Goal: Task Accomplishment & Management: Complete application form

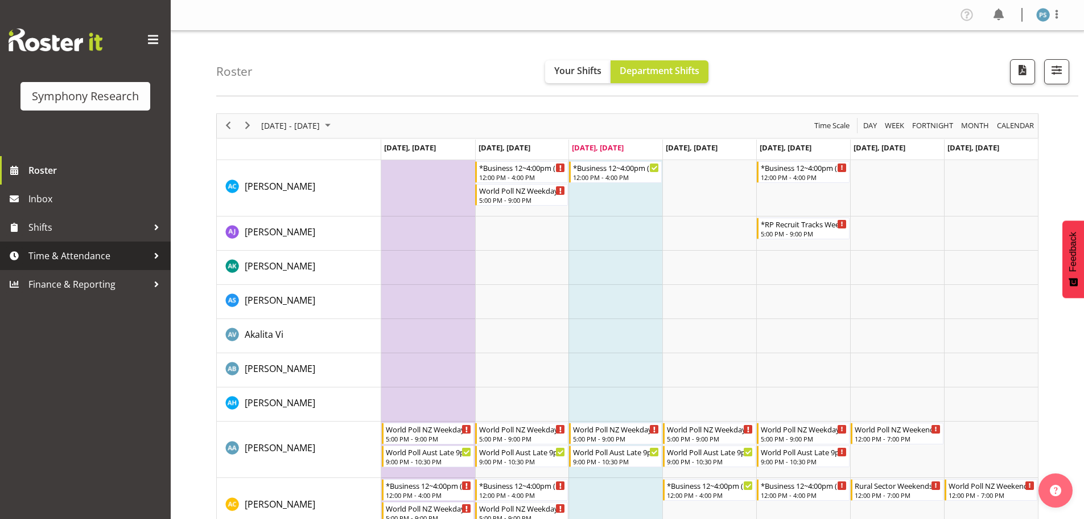
click at [80, 258] on span "Time & Attendance" at bounding box center [88, 255] width 120 height 17
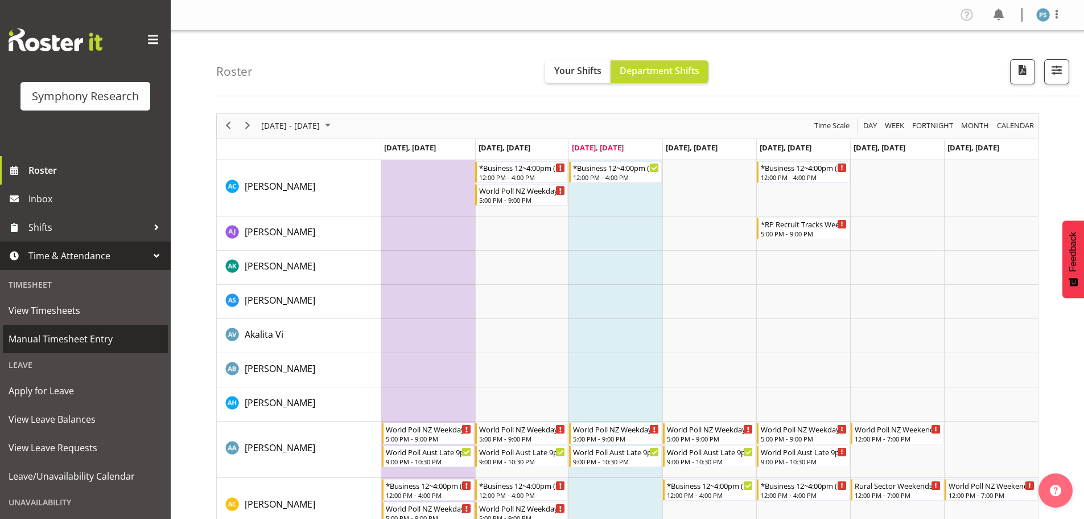
click at [105, 344] on span "Manual Timesheet Entry" at bounding box center [86, 338] width 154 height 17
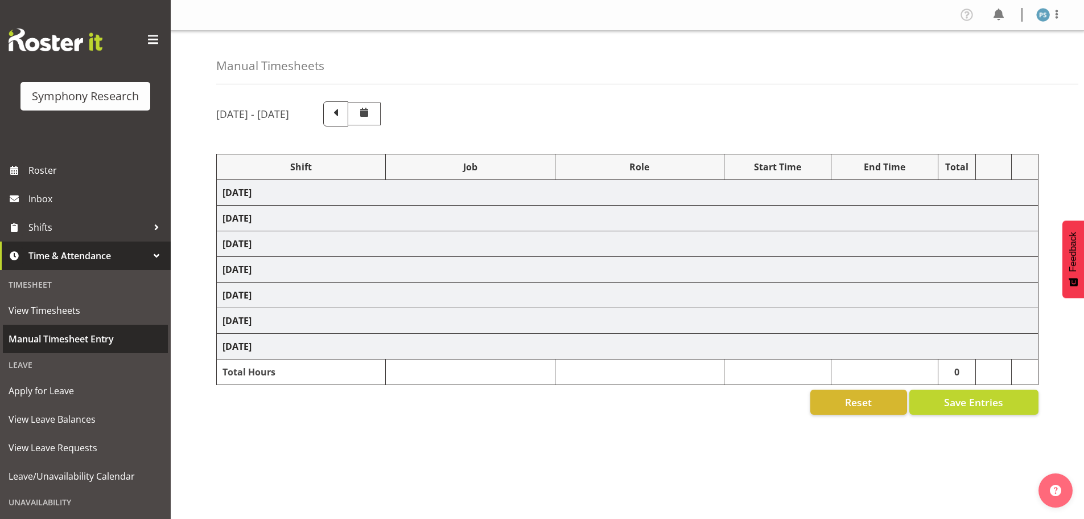
click at [43, 342] on span "Manual Timesheet Entry" at bounding box center [86, 338] width 154 height 17
select select "4583"
select select "10527"
select select "4583"
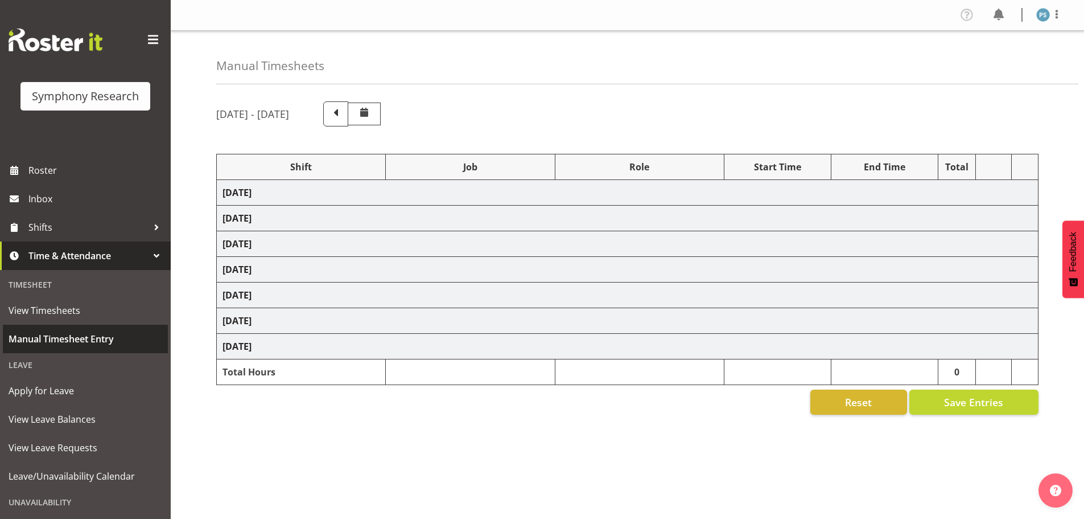
select select "10499"
select select "4583"
select select "10527"
select select "4583"
select select "10499"
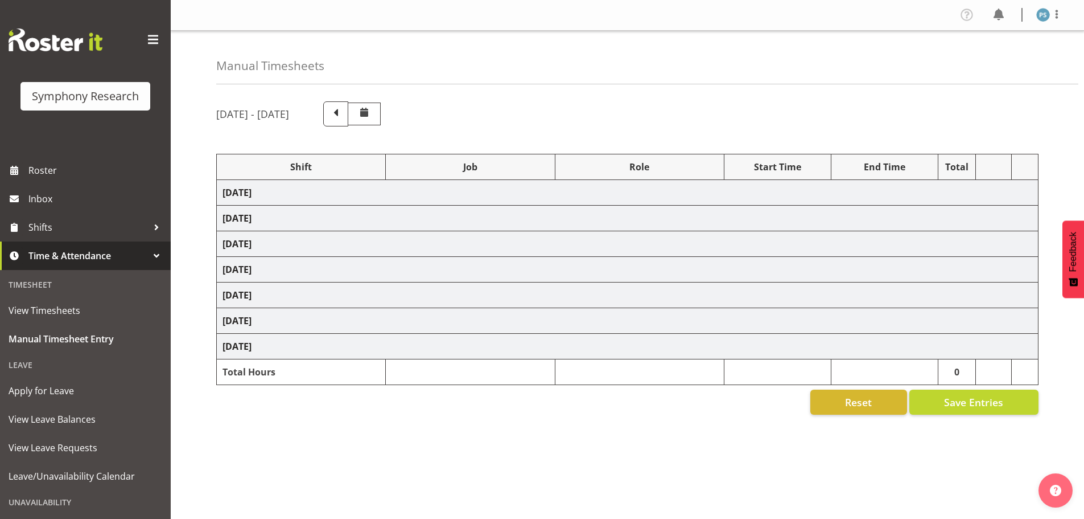
scroll to position [38, 0]
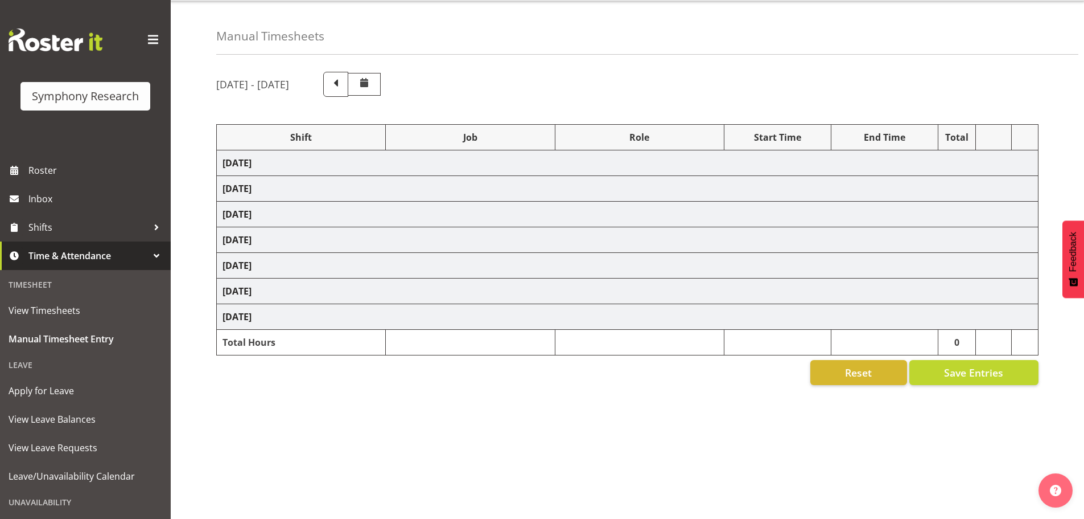
select select "4583"
select select "10527"
select select "4583"
select select "10499"
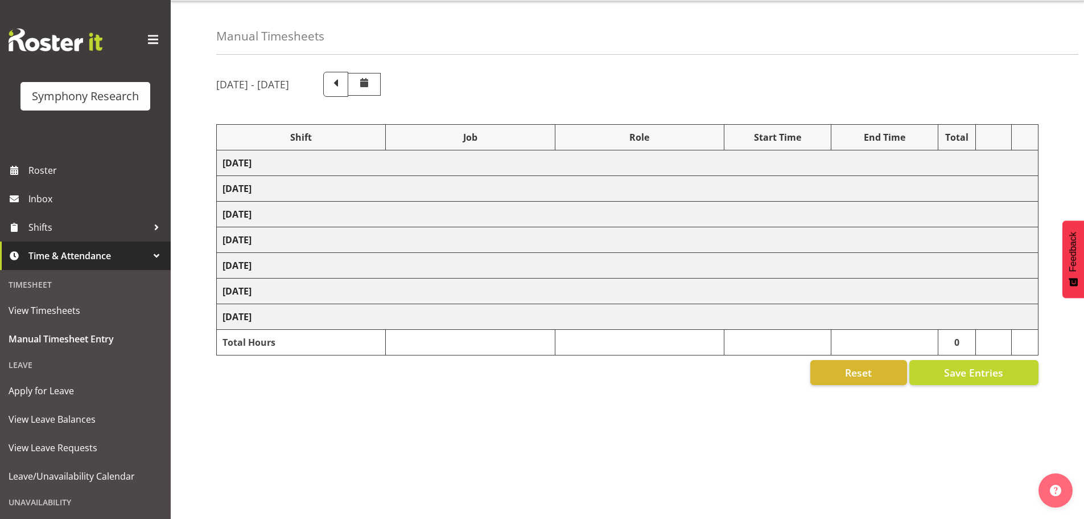
select select "4583"
select select "10527"
select select "4583"
select select "10499"
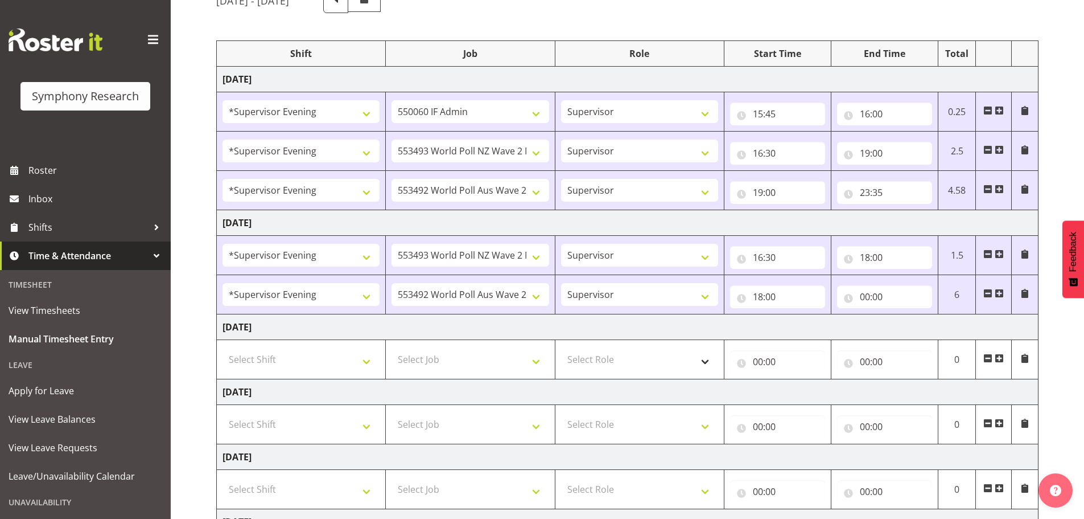
scroll to position [209, 0]
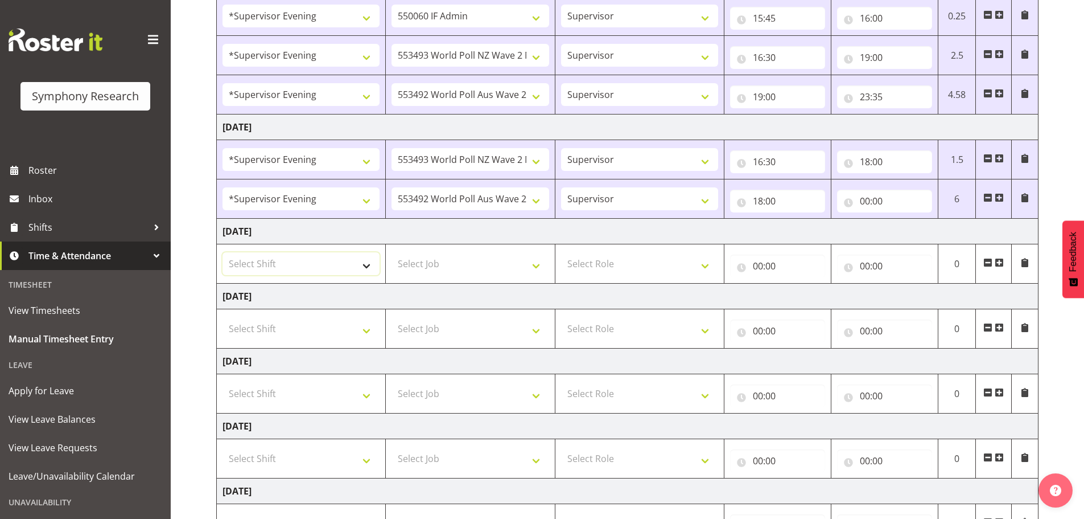
click at [368, 267] on select "Select Shift !!Weekend Residential (Roster IT Shift Label) *Business 9/10am ~ 4…" at bounding box center [301, 263] width 157 height 23
select select "4583"
click at [223, 252] on select "Select Shift !!Weekend Residential (Roster IT Shift Label) *Business 9/10am ~ 4…" at bounding box center [301, 263] width 157 height 23
click at [538, 266] on select "Select Job 550060 IF Admin 553492 World Poll Aus Wave 2 Main 2025 553493 World …" at bounding box center [470, 263] width 157 height 23
select select "10527"
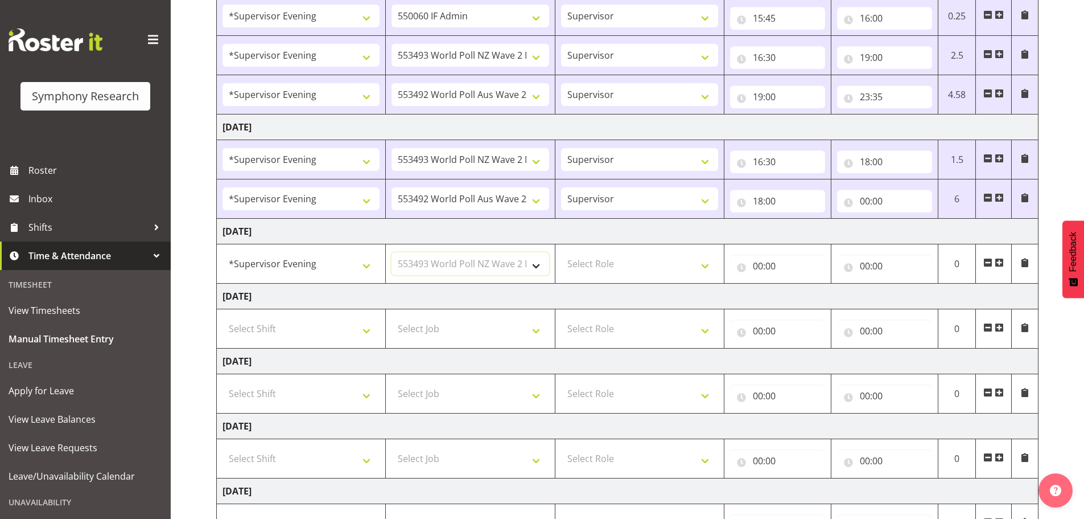
click at [392, 252] on select "Select Job 550060 IF Admin 553492 World Poll Aus Wave 2 Main 2025 553493 World …" at bounding box center [470, 263] width 157 height 23
click at [708, 265] on select "Select Role Supervisor Briefing Interviewing" at bounding box center [639, 263] width 157 height 23
select select "45"
click at [561, 252] on select "Select Role Supervisor Briefing Interviewing" at bounding box center [639, 263] width 157 height 23
click at [759, 265] on input "00:00" at bounding box center [777, 265] width 95 height 23
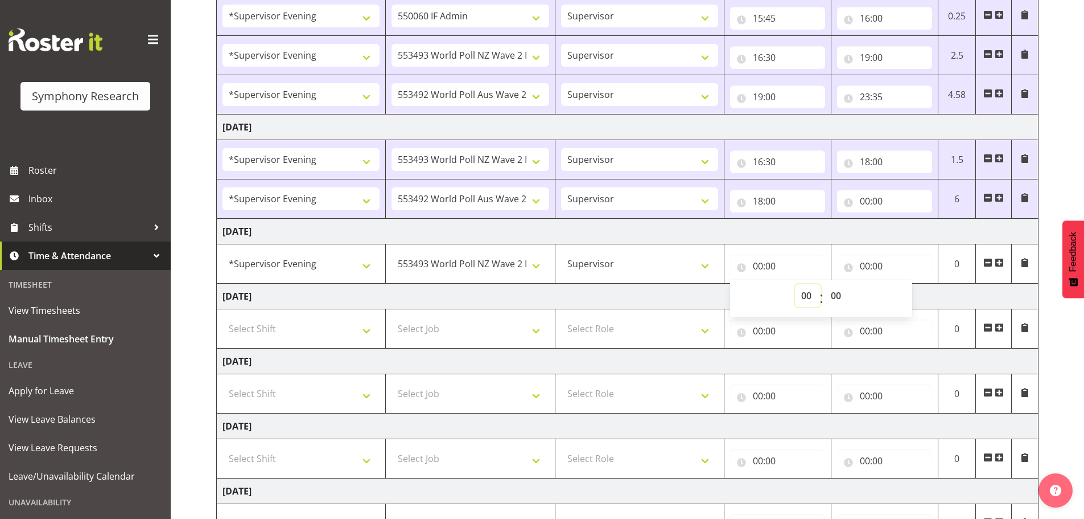
click at [803, 291] on select "00 01 02 03 04 05 06 07 08 09 10 11 12 13 14 15 16 17 18 19 20 21 22 23" at bounding box center [808, 295] width 26 height 23
select select "16"
click at [795, 284] on select "00 01 02 03 04 05 06 07 08 09 10 11 12 13 14 15 16 17 18 19 20 21 22 23" at bounding box center [808, 295] width 26 height 23
type input "16:00"
click at [839, 293] on select "00 01 02 03 04 05 06 07 08 09 10 11 12 13 14 15 16 17 18 19 20 21 22 23 24 25 2…" at bounding box center [838, 295] width 26 height 23
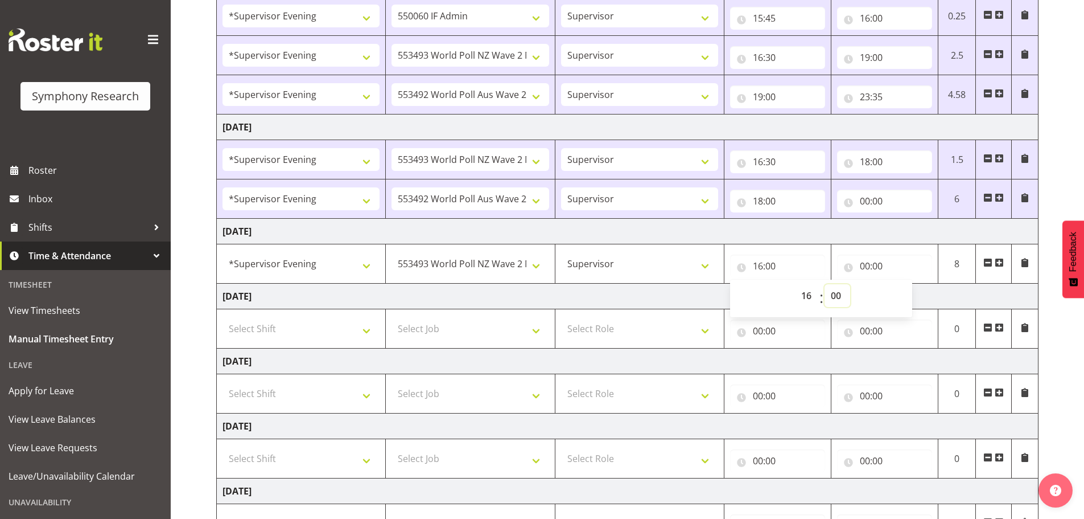
select select "30"
click at [825, 284] on select "00 01 02 03 04 05 06 07 08 09 10 11 12 13 14 15 16 17 18 19 20 21 22 23 24 25 2…" at bounding box center [838, 295] width 26 height 23
type input "16:30"
click at [866, 262] on input "00:00" at bounding box center [884, 265] width 95 height 23
click at [916, 295] on select "00 01 02 03 04 05 06 07 08 09 10 11 12 13 14 15 16 17 18 19 20 21 22 23" at bounding box center [915, 295] width 26 height 23
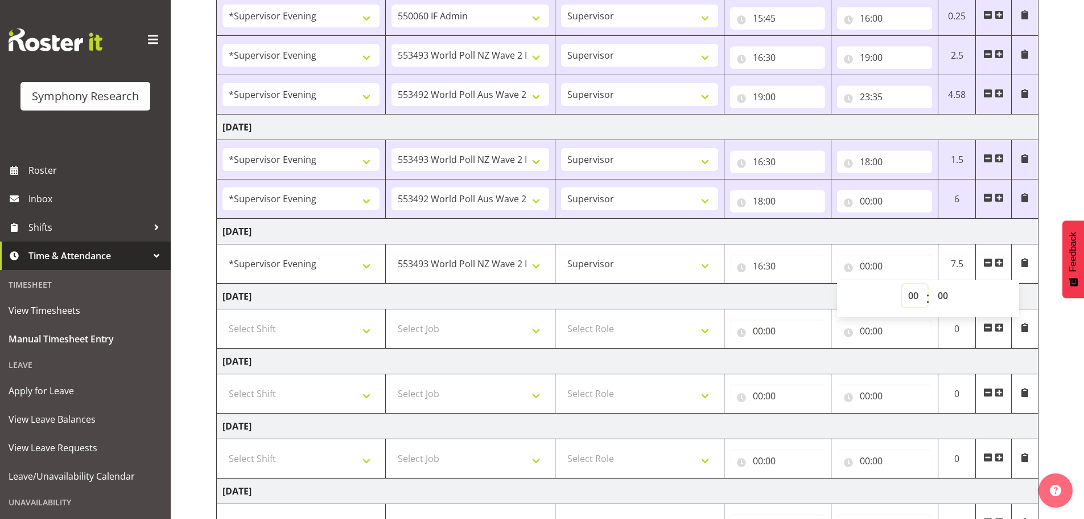
select select "21"
click at [902, 284] on select "00 01 02 03 04 05 06 07 08 09 10 11 12 13 14 15 16 17 18 19 20 21 22 23" at bounding box center [915, 295] width 26 height 23
type input "21:00"
click at [1000, 263] on span at bounding box center [999, 262] width 9 height 9
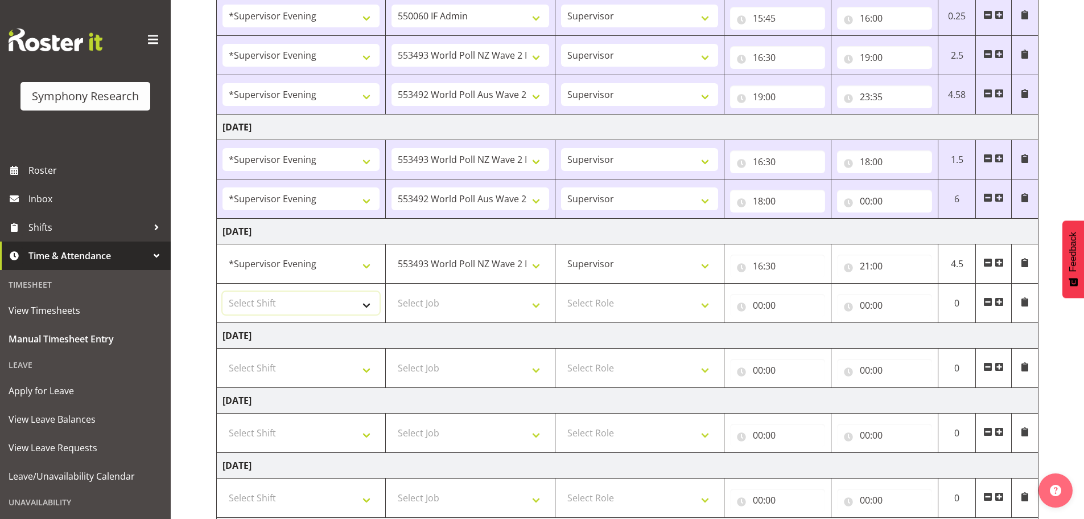
click at [370, 305] on select "Select Shift !!Weekend Residential (Roster IT Shift Label) *Business 9/10am ~ 4…" at bounding box center [301, 302] width 157 height 23
select select "4583"
click at [223, 291] on select "Select Shift !!Weekend Residential (Roster IT Shift Label) *Business 9/10am ~ 4…" at bounding box center [301, 302] width 157 height 23
click at [540, 303] on select "Select Job 550060 IF Admin 553492 World Poll Aus Wave 2 Main 2025 553493 World …" at bounding box center [470, 302] width 157 height 23
select select "10499"
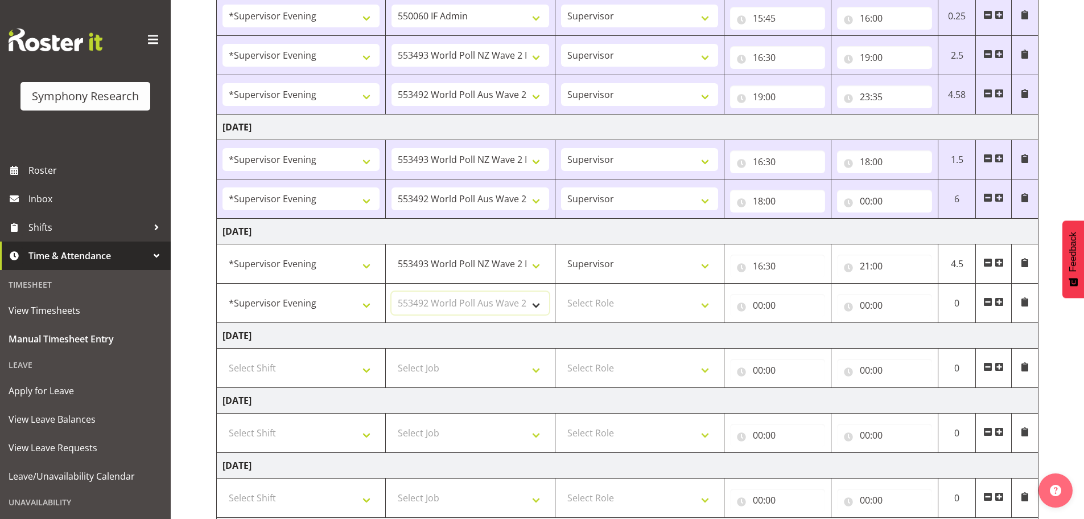
click at [392, 291] on select "Select Job 550060 IF Admin 553492 World Poll Aus Wave 2 Main 2025 553493 World …" at bounding box center [470, 302] width 157 height 23
click at [706, 300] on select "Select Role Supervisor Briefing Interviewing" at bounding box center [639, 302] width 157 height 23
select select "45"
click at [561, 291] on select "Select Role Supervisor Briefing Interviewing" at bounding box center [639, 302] width 157 height 23
click at [759, 305] on input "00:00" at bounding box center [777, 305] width 95 height 23
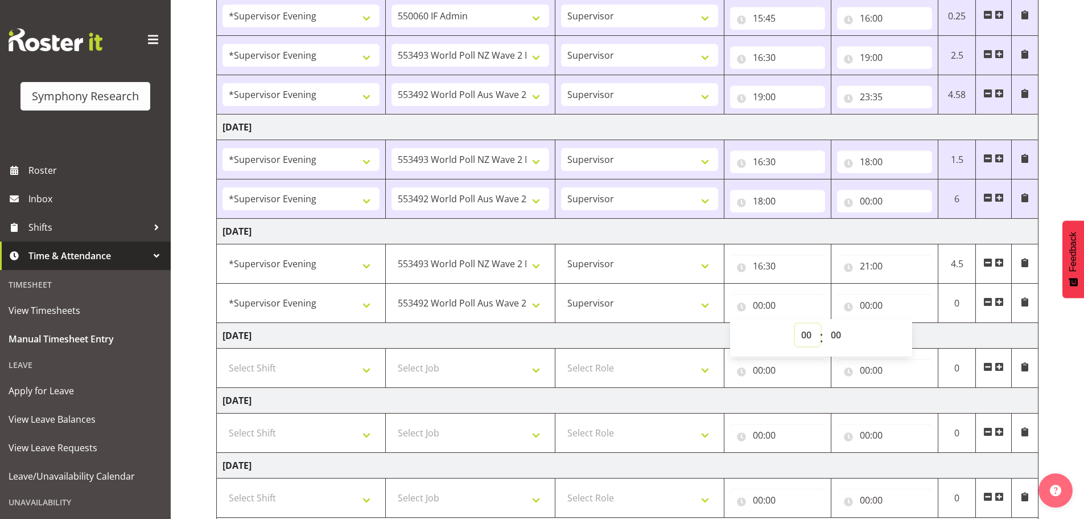
click at [810, 332] on select "00 01 02 03 04 05 06 07 08 09 10 11 12 13 14 15 16 17 18 19 20 21 22 23" at bounding box center [808, 334] width 26 height 23
select select "21"
click at [795, 323] on select "00 01 02 03 04 05 06 07 08 09 10 11 12 13 14 15 16 17 18 19 20 21 22 23" at bounding box center [808, 334] width 26 height 23
type input "21:00"
click at [864, 304] on input "00:00" at bounding box center [884, 305] width 95 height 23
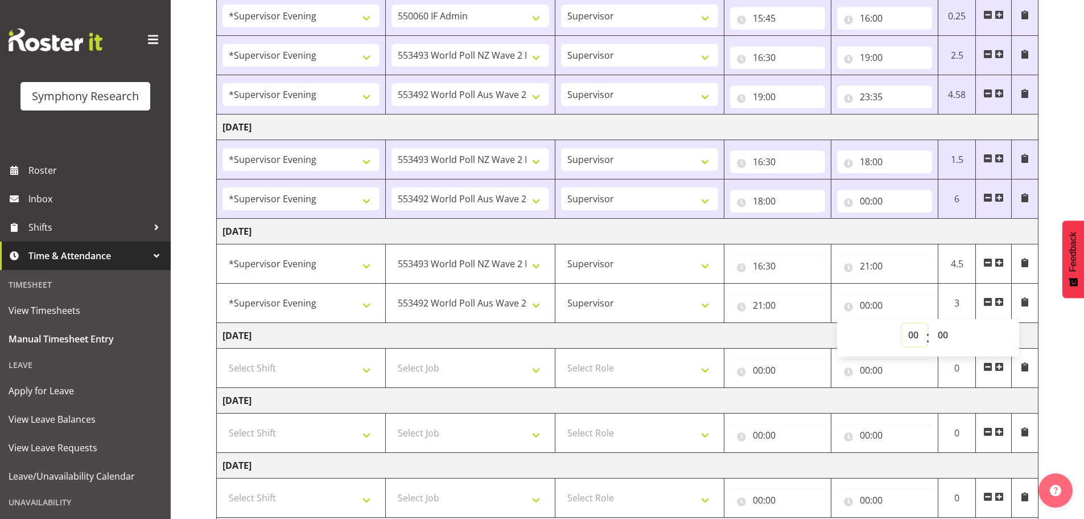
click at [916, 335] on select "00 01 02 03 04 05 06 07 08 09 10 11 12 13 14 15 16 17 18 19 20 21 22 23" at bounding box center [915, 334] width 26 height 23
select select "23"
click at [902, 323] on select "00 01 02 03 04 05 06 07 08 09 10 11 12 13 14 15 16 17 18 19 20 21 22 23" at bounding box center [915, 334] width 26 height 23
type input "23:00"
click at [947, 332] on select "00 01 02 03 04 05 06 07 08 09 10 11 12 13 14 15 16 17 18 19 20 21 22 23 24 25 2…" at bounding box center [945, 334] width 26 height 23
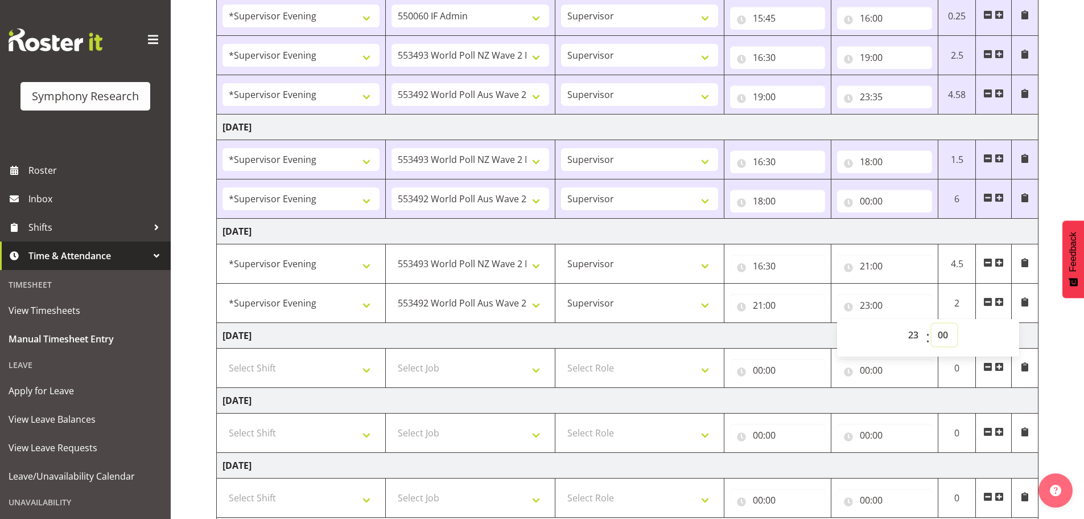
select select "45"
click at [932, 323] on select "00 01 02 03 04 05 06 07 08 09 10 11 12 13 14 15 16 17 18 19 20 21 22 23 24 25 2…" at bounding box center [945, 334] width 26 height 23
type input "23:45"
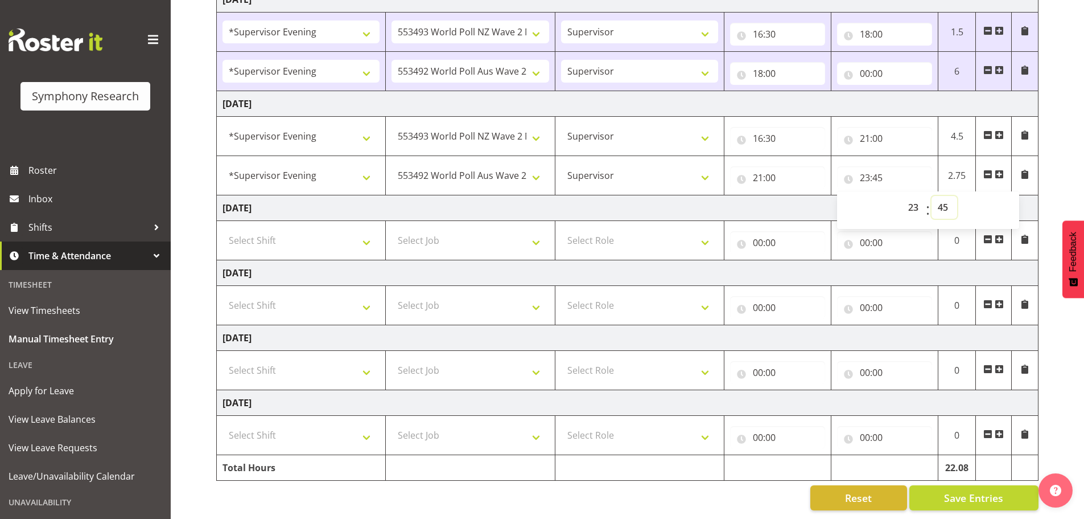
scroll to position [345, 0]
click at [964, 490] on span "Save Entries" at bounding box center [973, 497] width 59 height 15
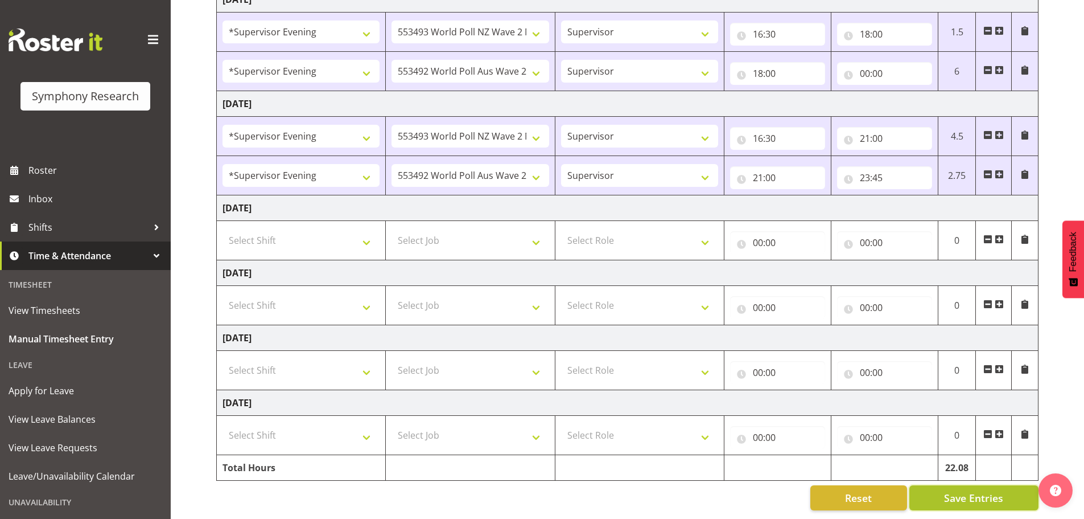
click at [958, 490] on span "Save Entries" at bounding box center [973, 497] width 59 height 15
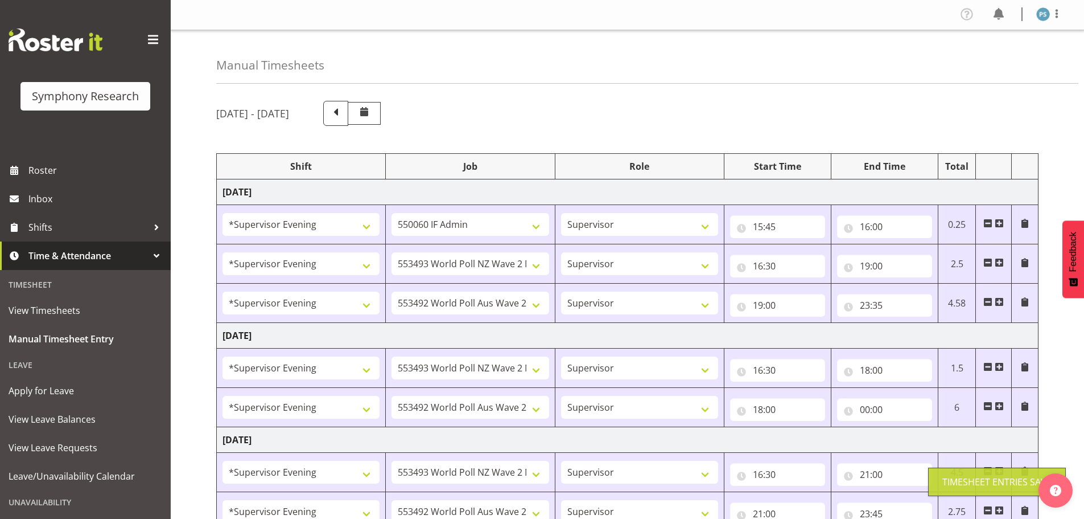
scroll to position [0, 0]
click at [1057, 19] on span at bounding box center [1057, 14] width 14 height 14
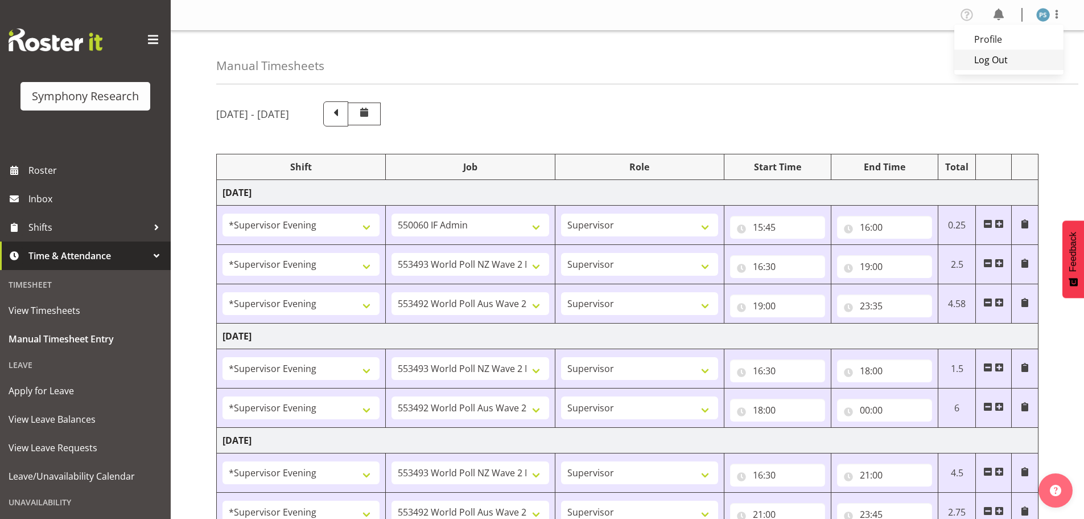
click at [993, 62] on link "Log Out" at bounding box center [1009, 60] width 109 height 20
